Goal: Information Seeking & Learning: Learn about a topic

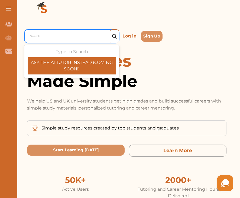
click at [58, 41] on div "Search" at bounding box center [72, 37] width 91 height 10
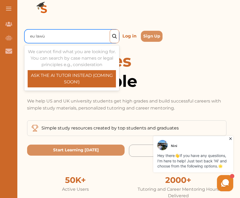
type input "eu law"
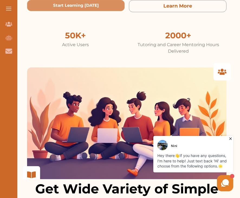
scroll to position [80, 0]
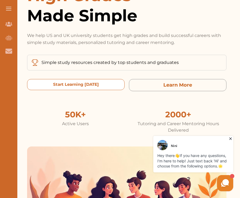
click at [101, 86] on today "Start Learning [DATE]" at bounding box center [75, 84] width 97 height 11
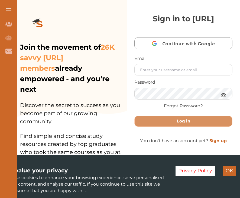
click at [188, 50] on span "Continue with Google" at bounding box center [189, 43] width 55 height 13
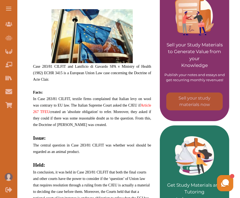
scroll to position [122, 0]
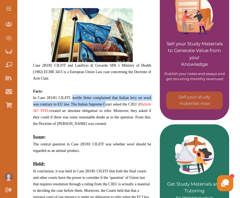
drag, startPoint x: 73, startPoint y: 97, endPoint x: 104, endPoint y: 104, distance: 31.8
click at [104, 104] on span "In Case 283/81 CILFIT, textile firms complained that Italian levy on wool was c…" at bounding box center [92, 111] width 118 height 30
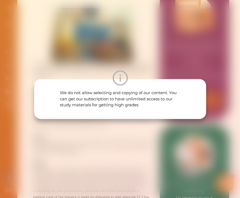
click at [104, 104] on p "We do not allow selecting and copying of our content. You can get our subscript…" at bounding box center [119, 99] width 121 height 18
click at [125, 54] on div "We do not allow selecting and copying of our content. You can get our subscript…" at bounding box center [120, 99] width 240 height 198
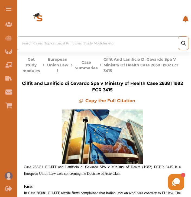
scroll to position [0, 0]
click at [87, 67] on button "Case Summaries" at bounding box center [86, 65] width 23 height 17
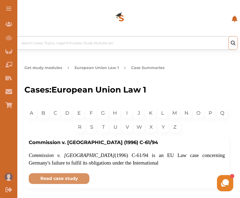
click at [74, 43] on div "Search Cases, Topics, Legal Principles, Study Modules etc" at bounding box center [127, 43] width 213 height 5
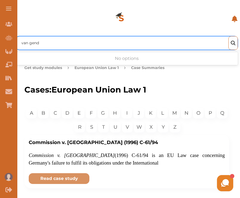
type input "van gend"
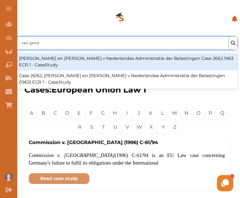
click at [73, 60] on div "Van Gend en Loos v Nederlandse Administratie der Belastingen Case 2662 1963 ECR…" at bounding box center [127, 61] width 222 height 17
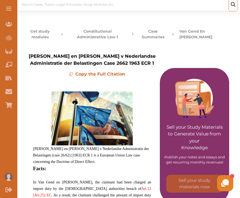
scroll to position [29, 0]
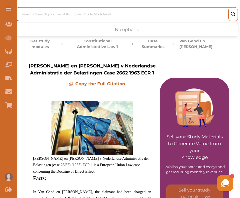
click at [75, 18] on div at bounding box center [127, 15] width 213 height 8
type input "preliminary ruling procedure"
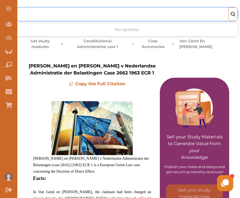
click at [231, 16] on img at bounding box center [232, 14] width 5 height 5
